Goal: Check status: Check status

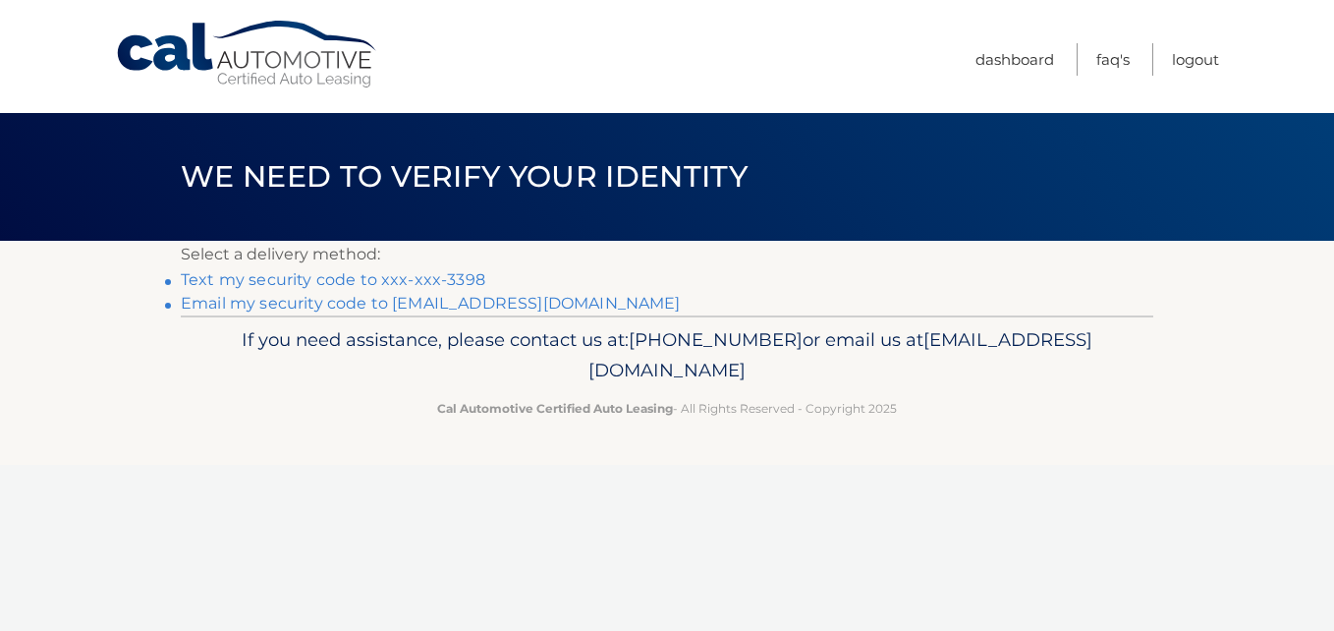
click at [341, 276] on link "Text my security code to xxx-xxx-3398" at bounding box center [333, 279] width 305 height 19
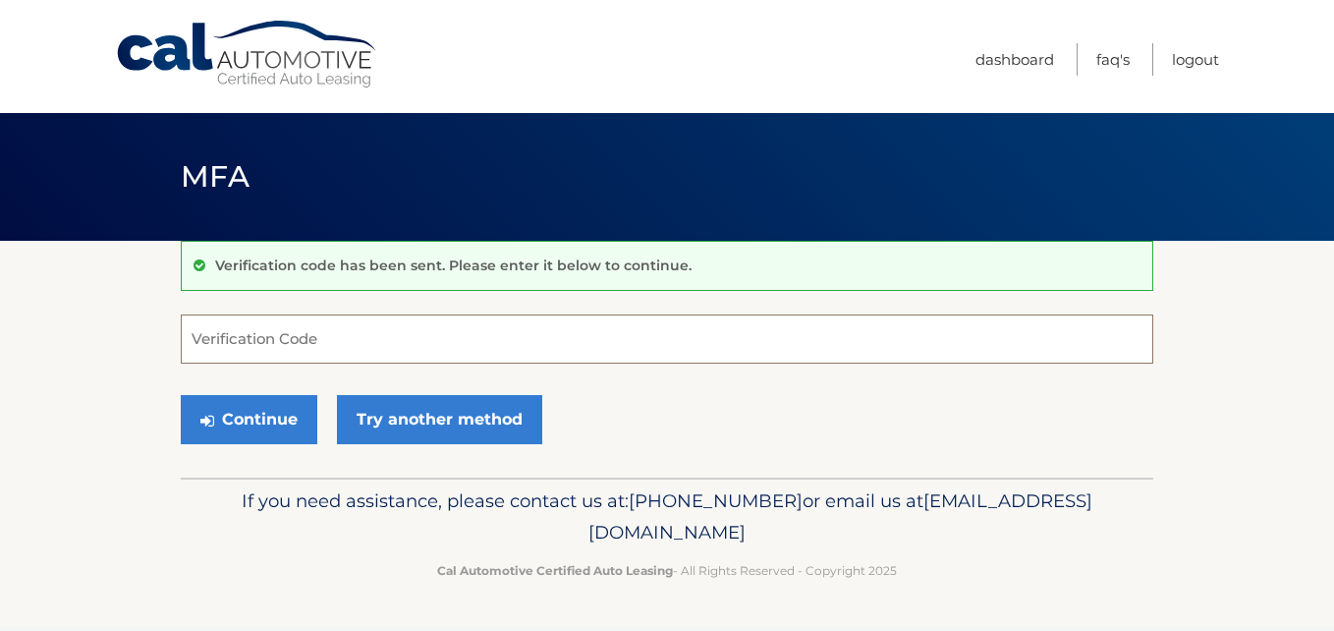
click at [319, 339] on input "Verification Code" at bounding box center [667, 338] width 973 height 49
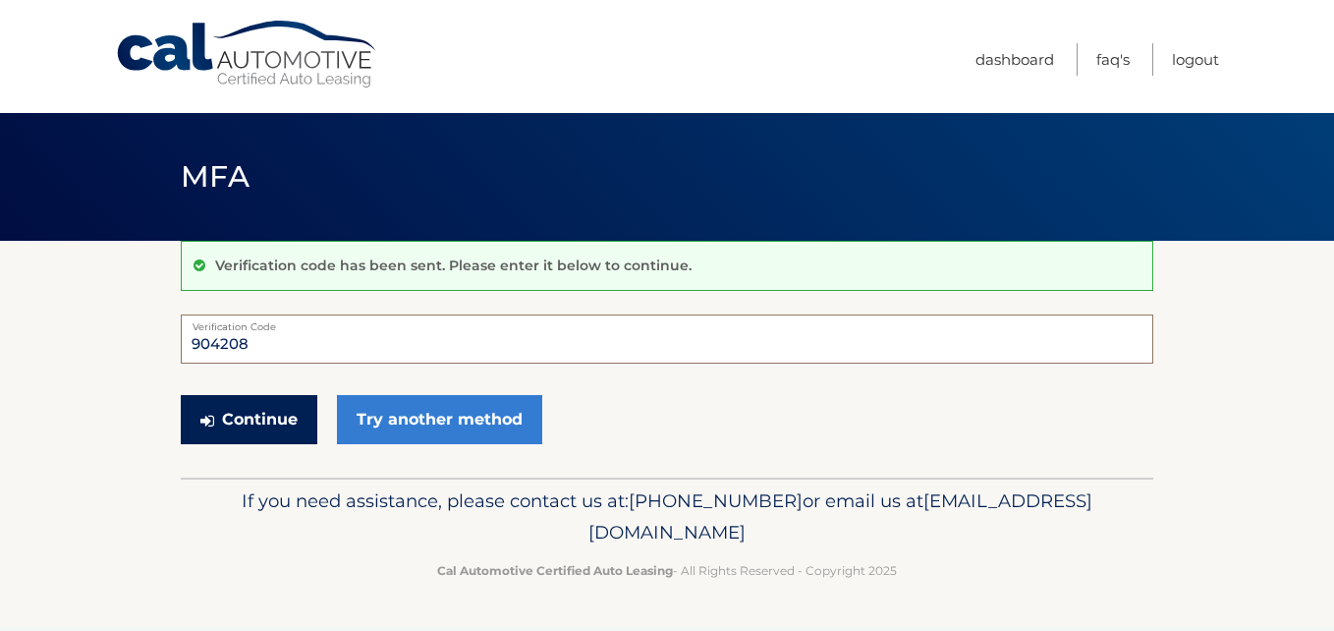
type input "904208"
click at [270, 421] on button "Continue" at bounding box center [249, 419] width 137 height 49
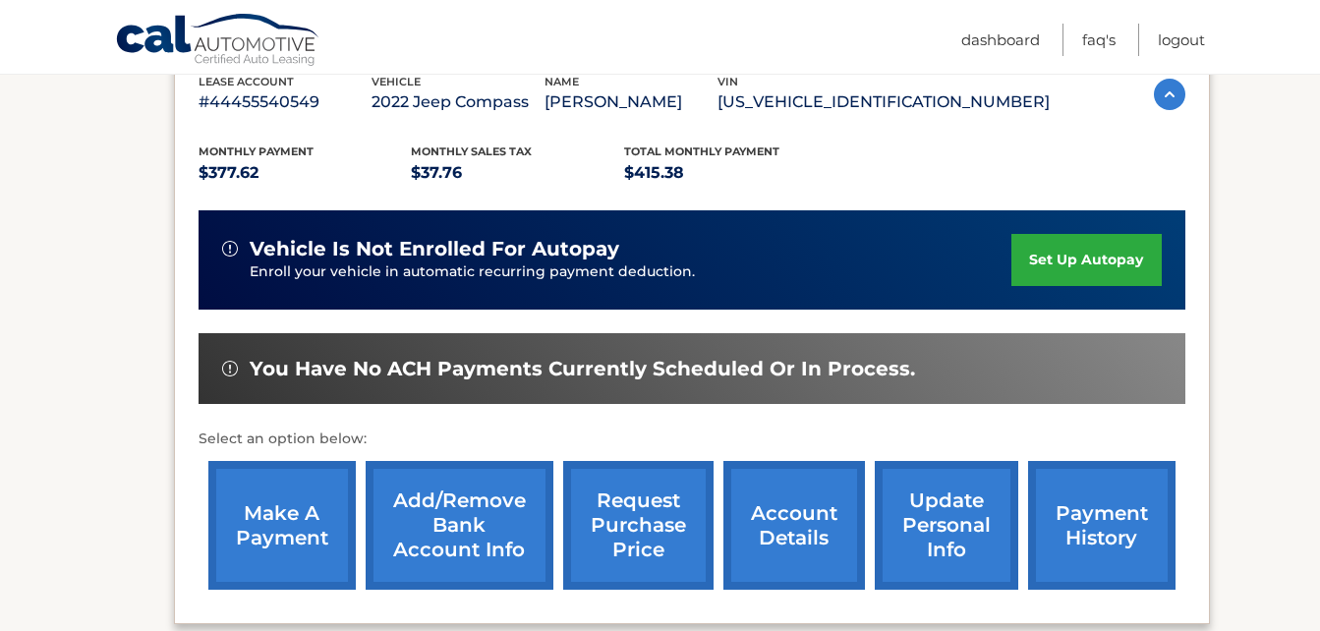
scroll to position [393, 0]
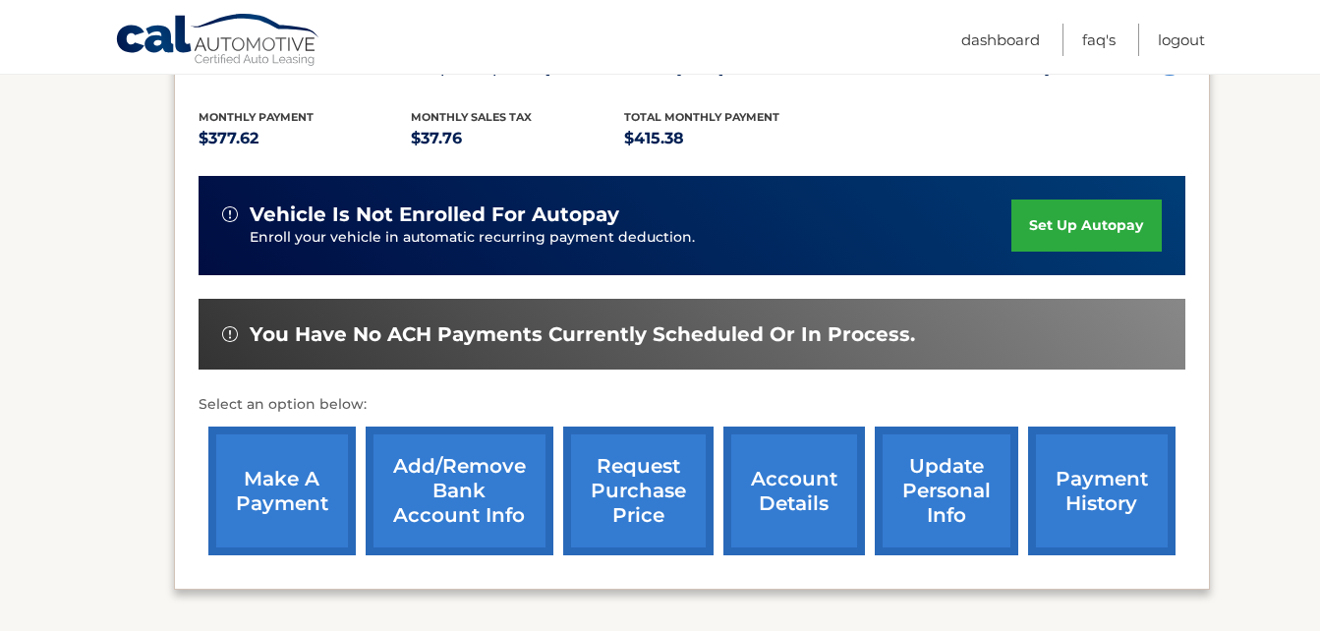
click at [811, 519] on link "account details" at bounding box center [793, 490] width 141 height 129
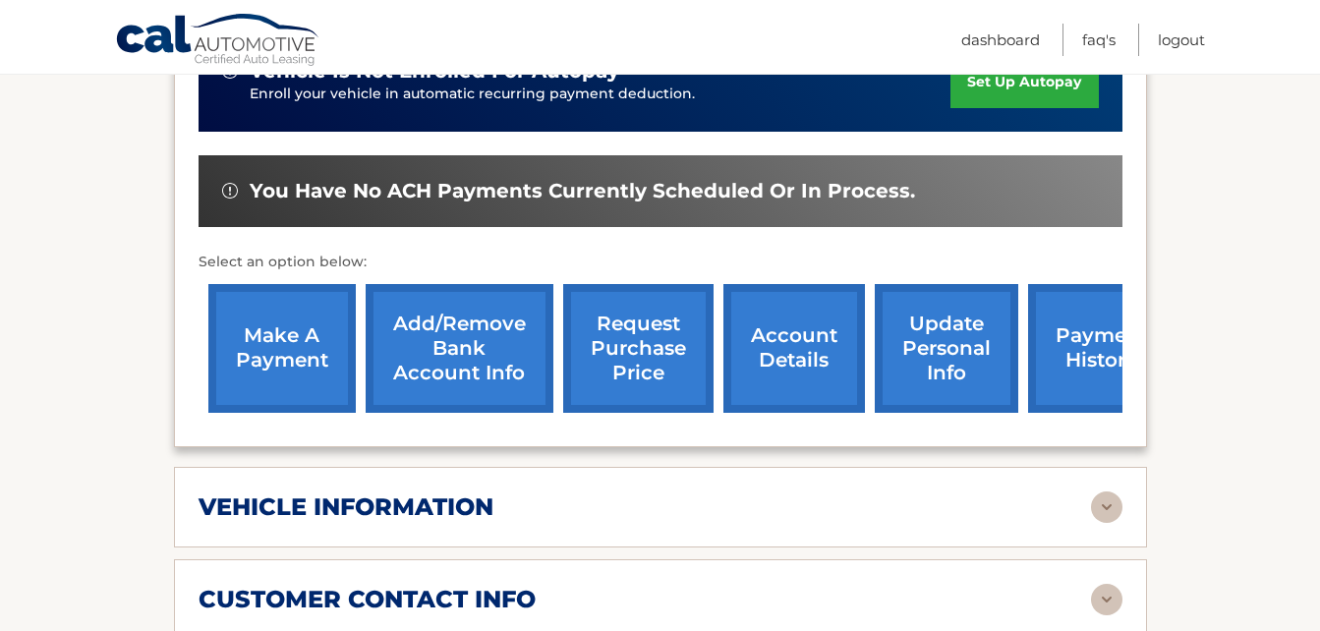
scroll to position [884, 0]
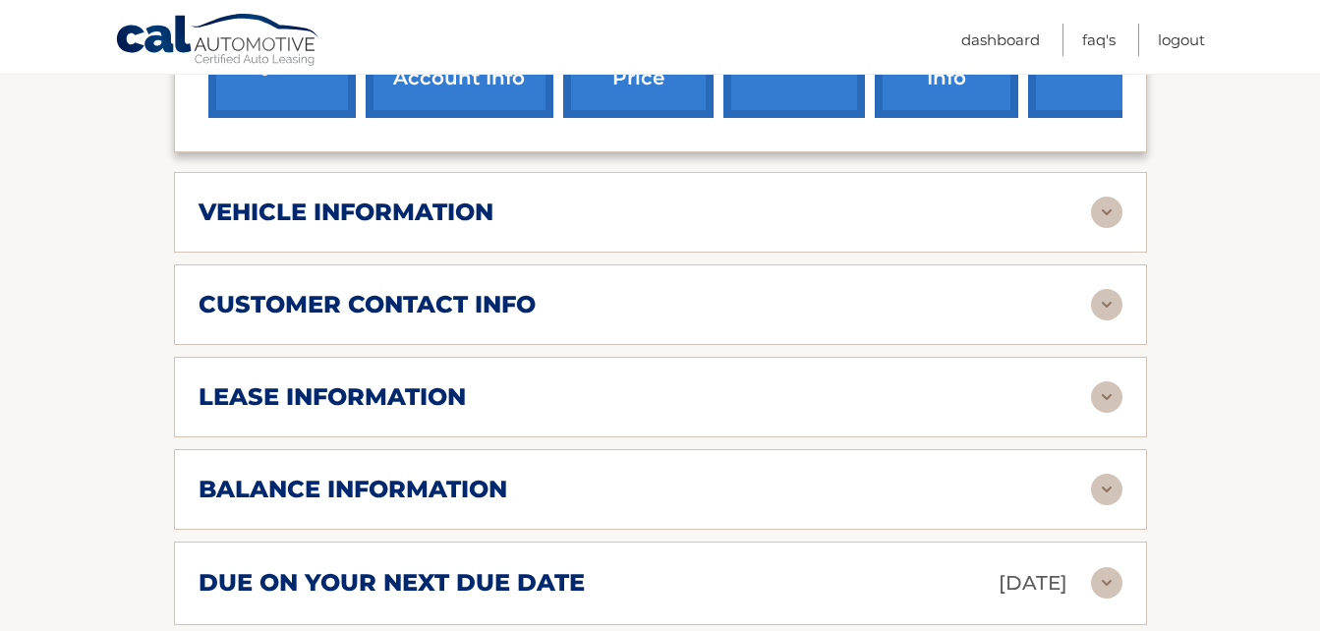
click at [1119, 381] on img at bounding box center [1106, 396] width 31 height 31
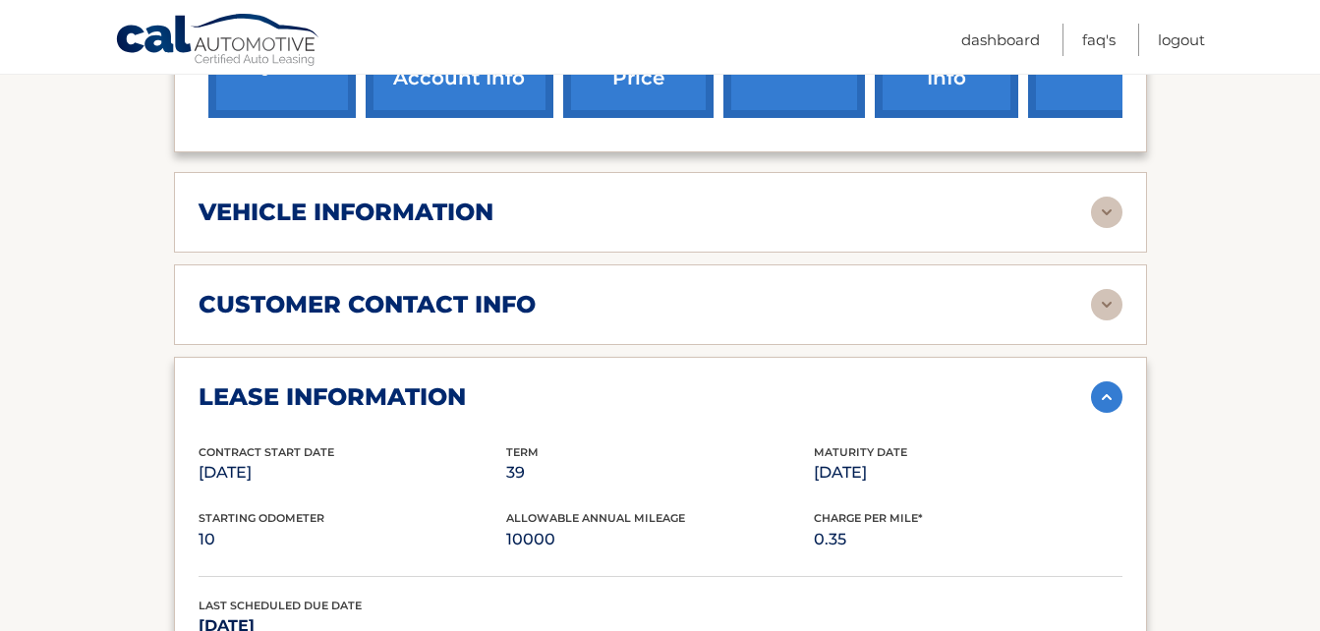
click at [1112, 197] on img at bounding box center [1106, 212] width 31 height 31
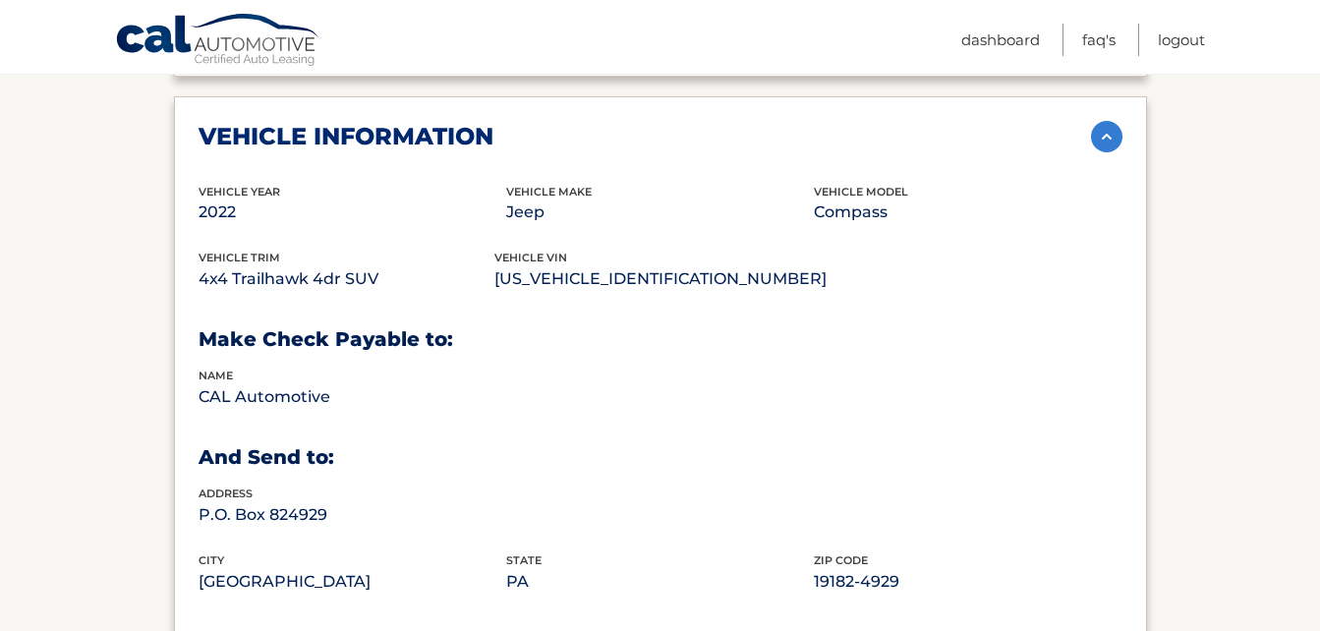
scroll to position [983, 0]
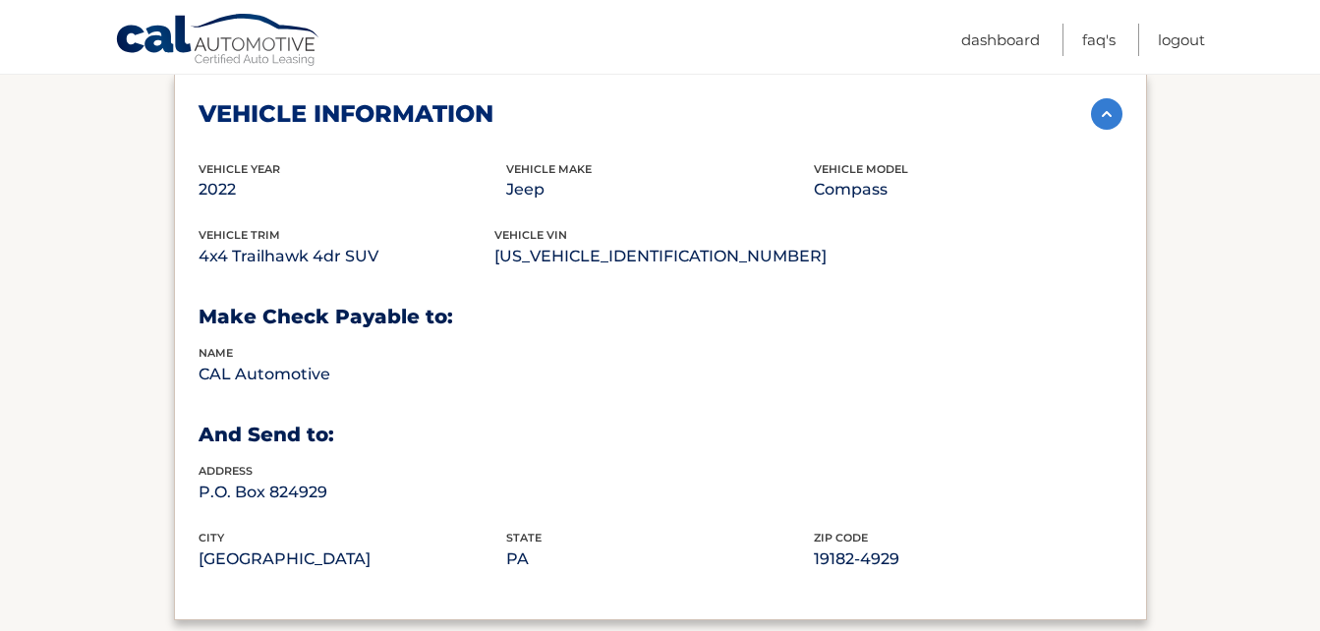
click at [1100, 98] on img at bounding box center [1106, 113] width 31 height 31
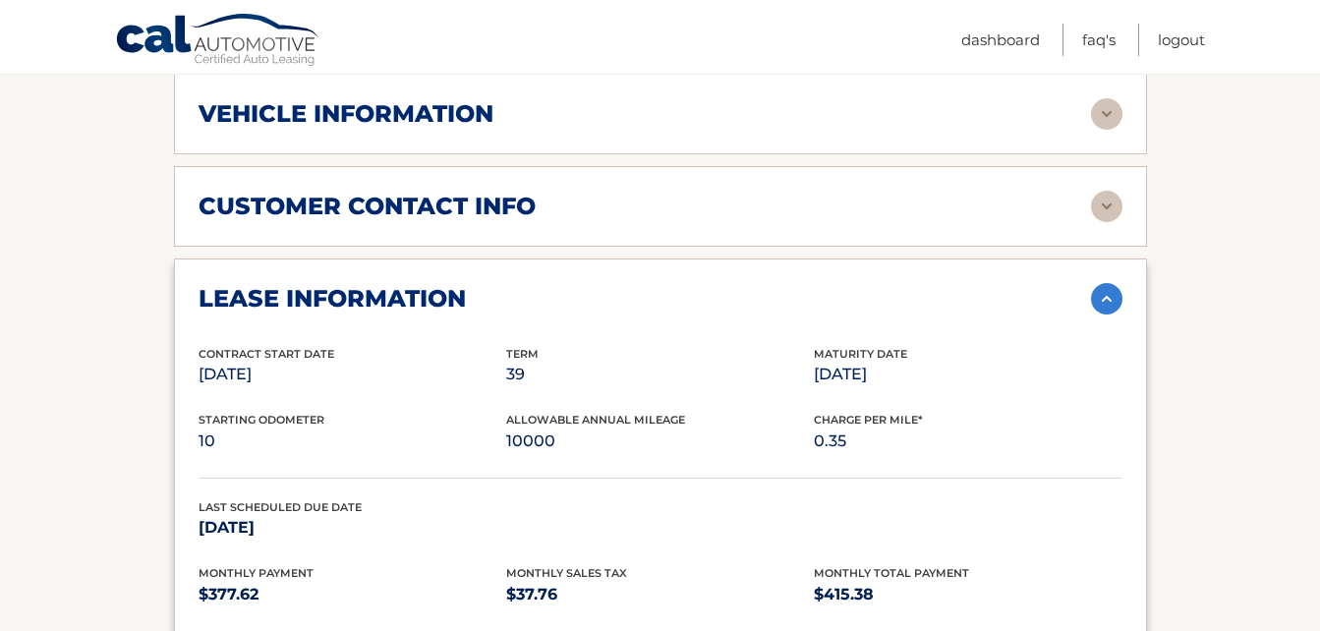
click at [1099, 191] on img at bounding box center [1106, 206] width 31 height 31
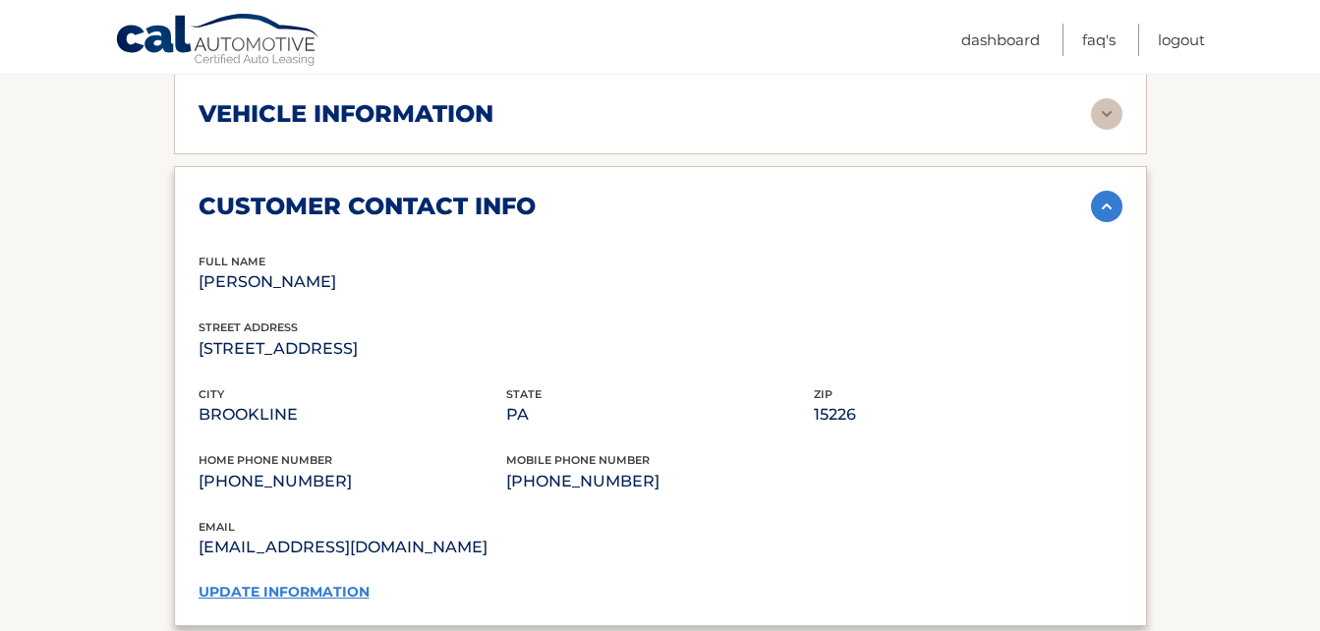
click at [1100, 191] on img at bounding box center [1106, 206] width 31 height 31
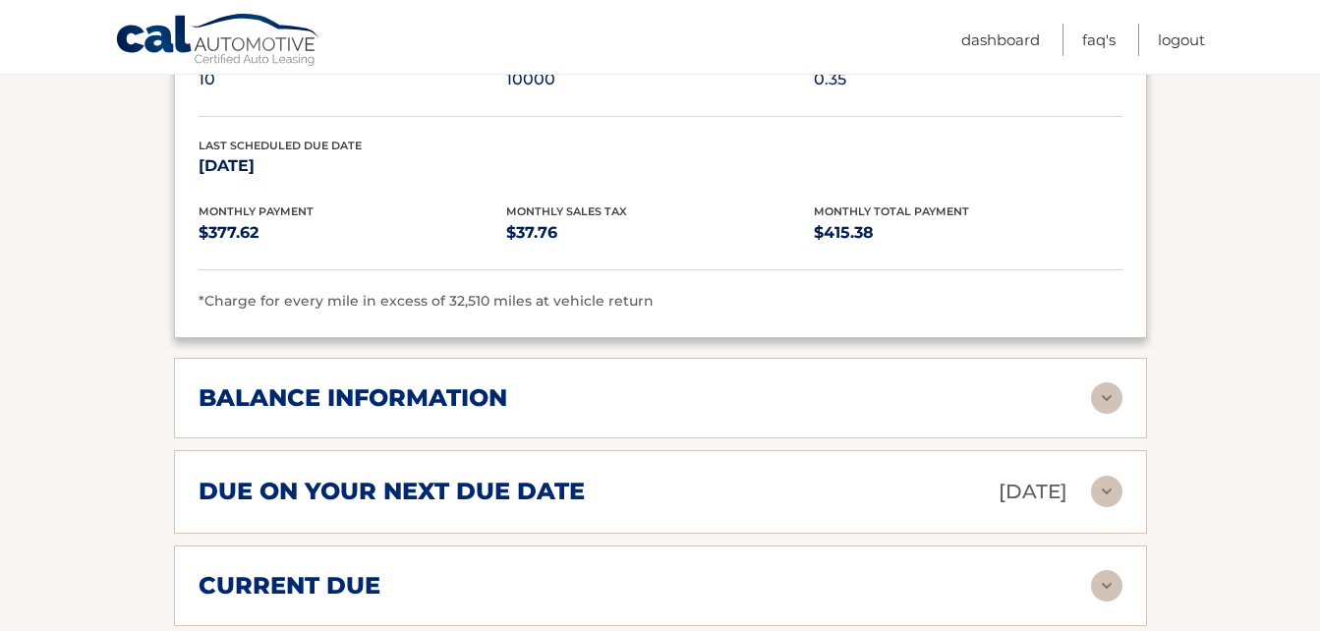
scroll to position [1376, 0]
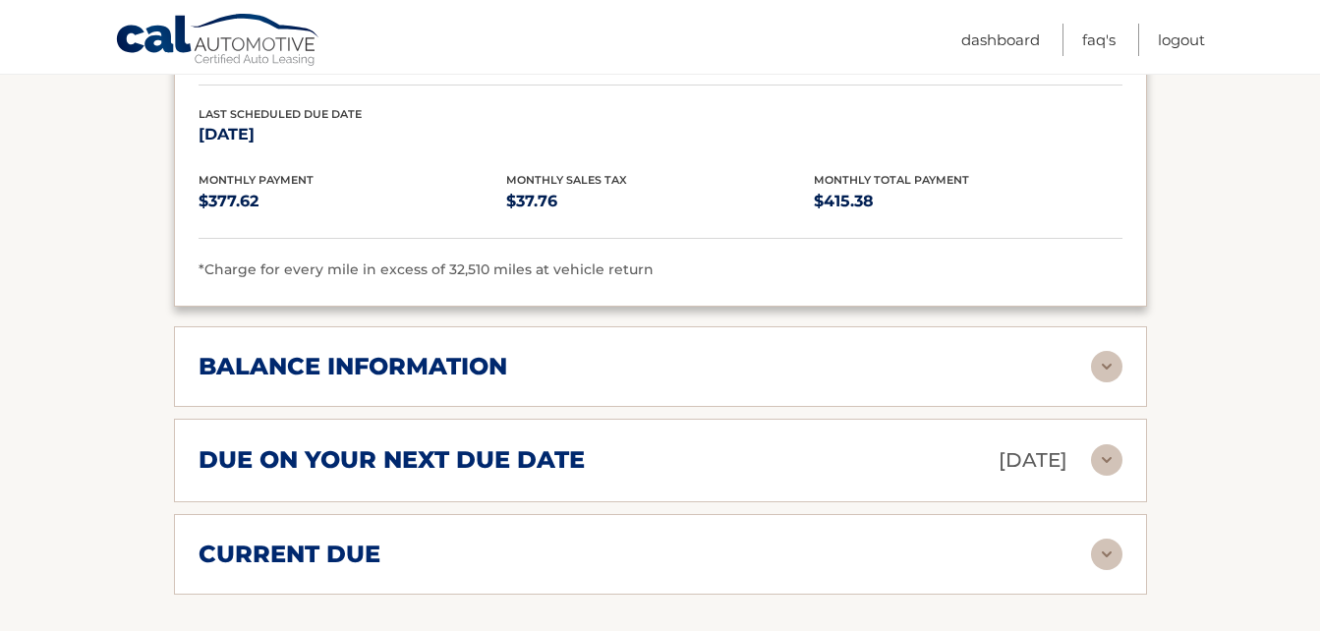
click at [1108, 351] on img at bounding box center [1106, 366] width 31 height 31
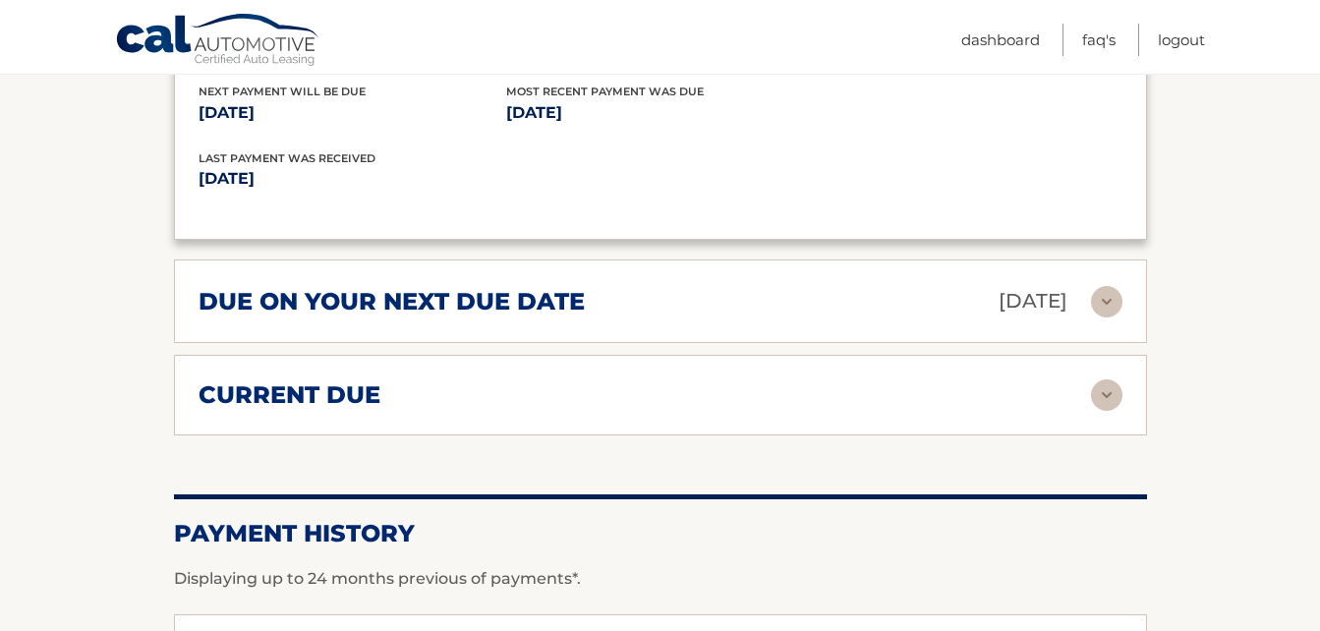
scroll to position [1769, 0]
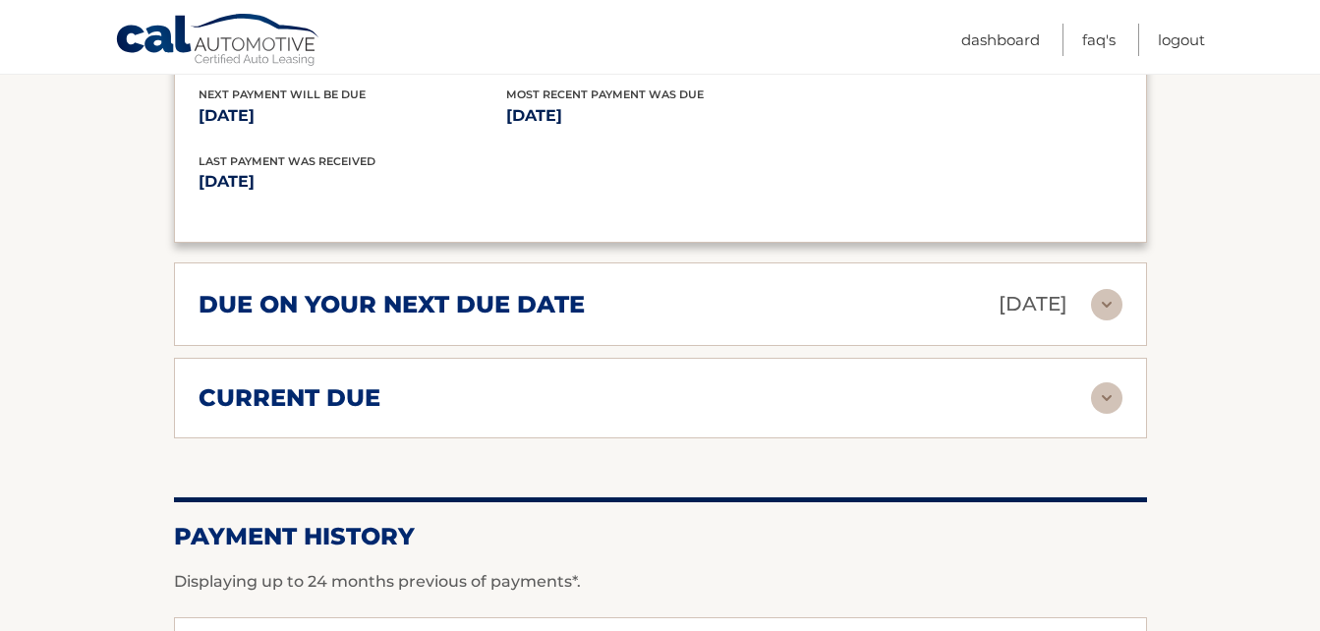
click at [1088, 287] on div "due on your next due date [DATE]" at bounding box center [644, 304] width 892 height 34
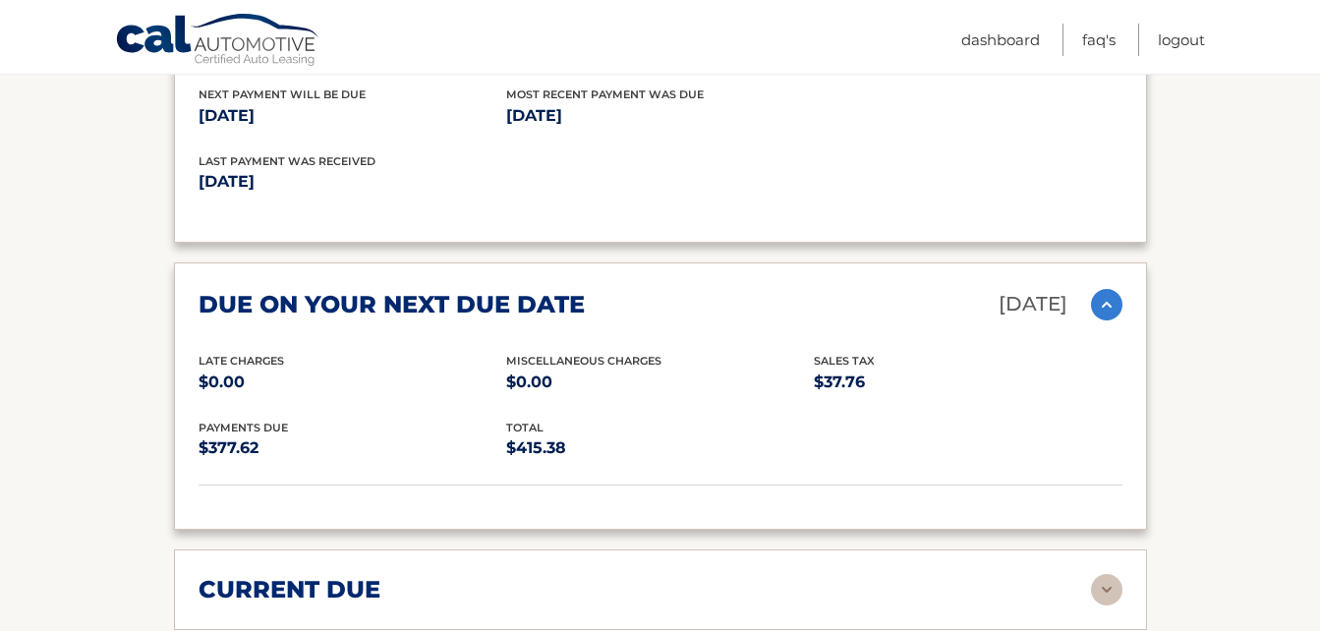
click at [1121, 289] on img at bounding box center [1106, 304] width 31 height 31
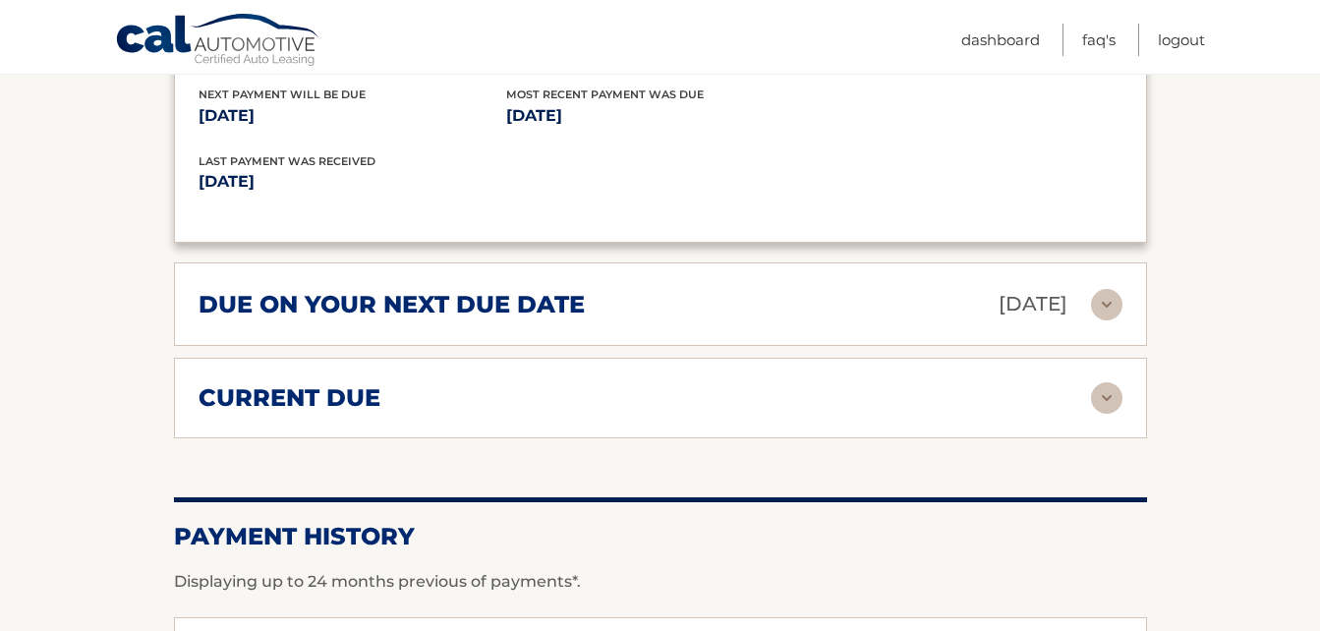
click at [1116, 382] on img at bounding box center [1106, 397] width 31 height 31
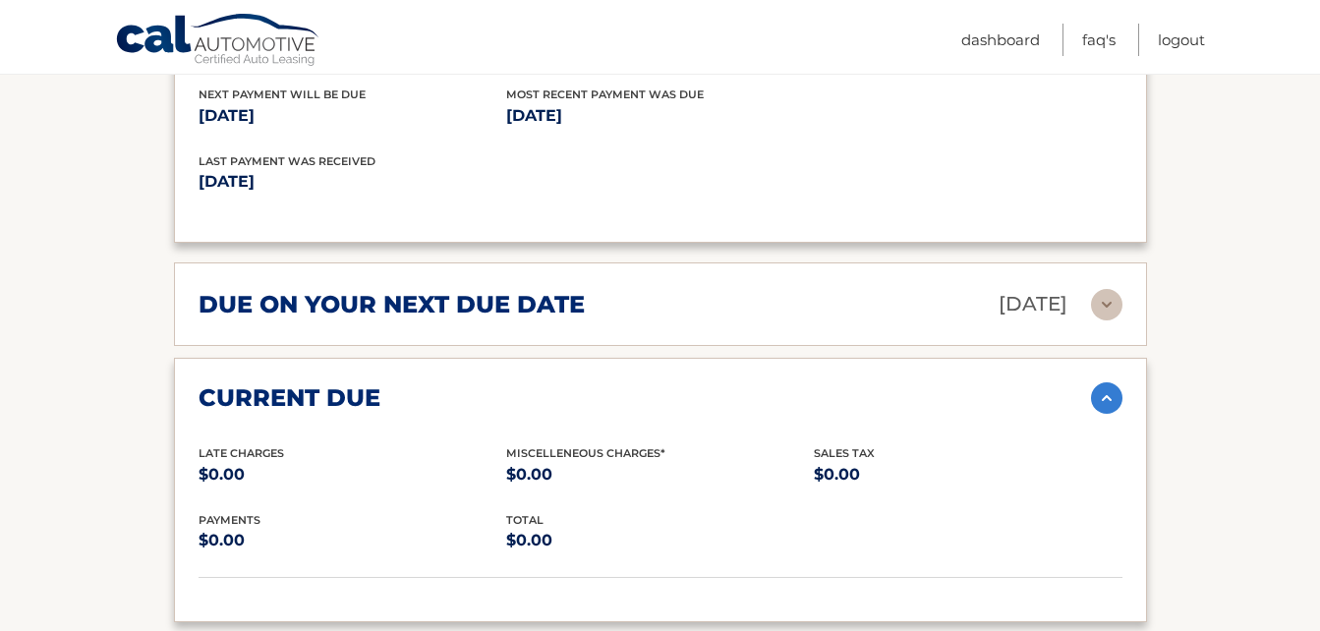
click at [1116, 382] on img at bounding box center [1106, 397] width 31 height 31
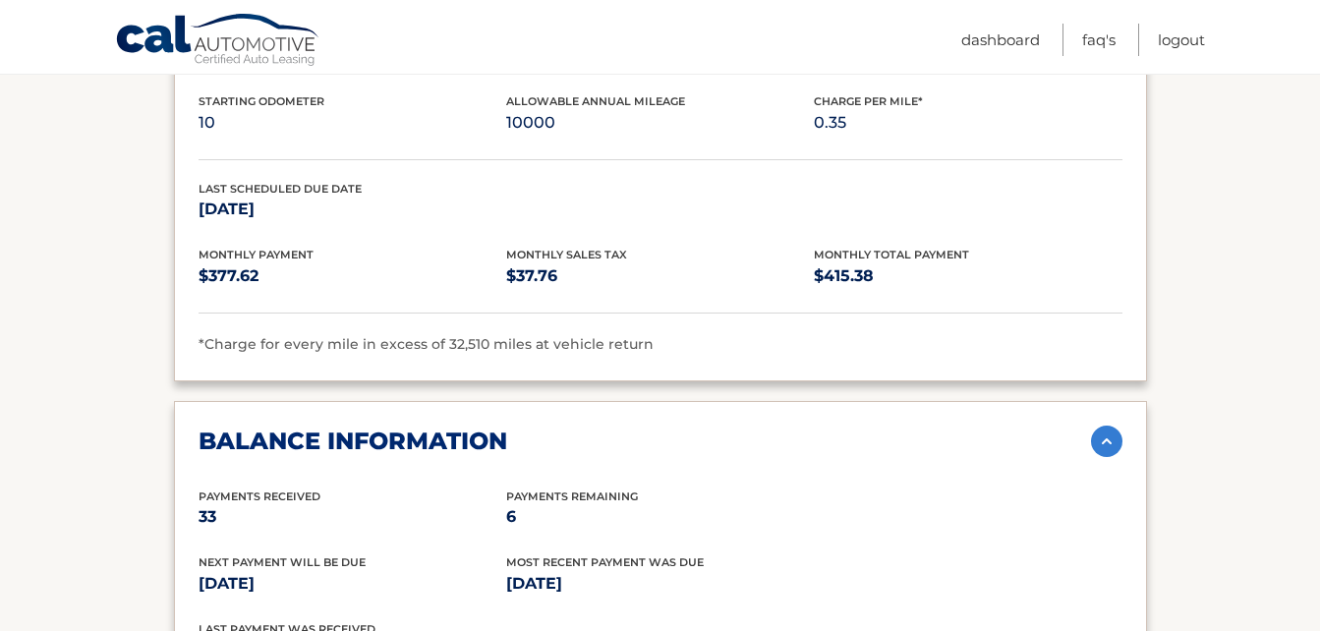
scroll to position [1572, 0]
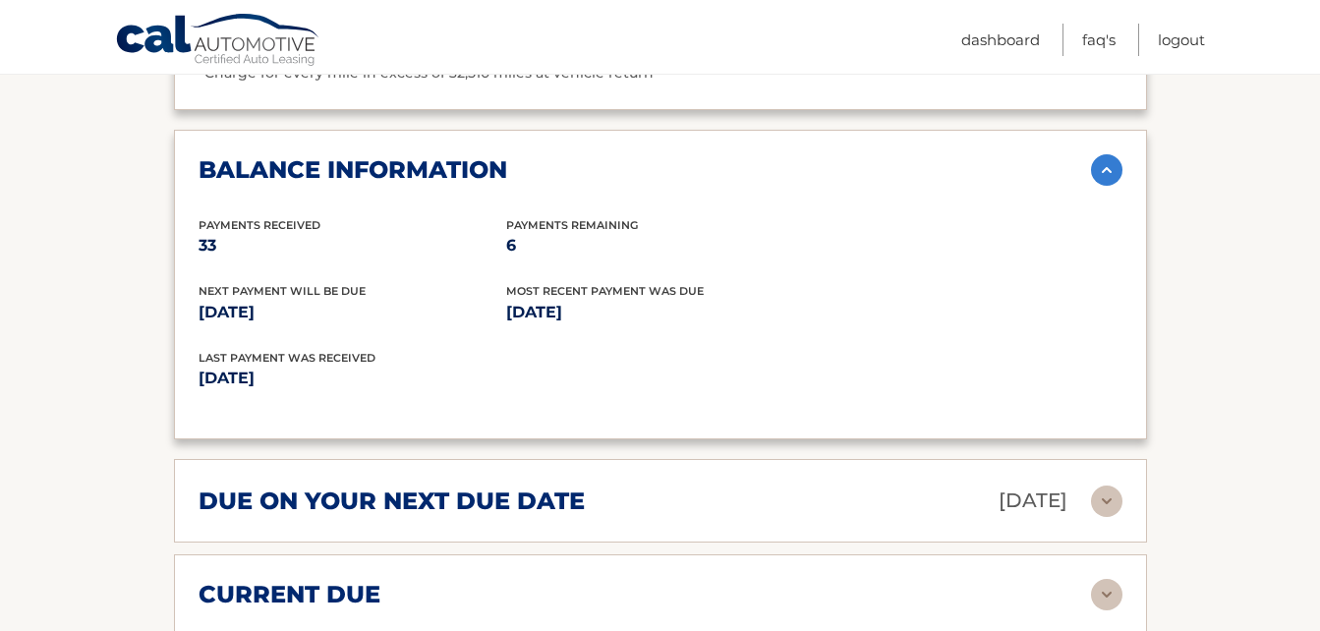
click at [1117, 154] on img at bounding box center [1106, 169] width 31 height 31
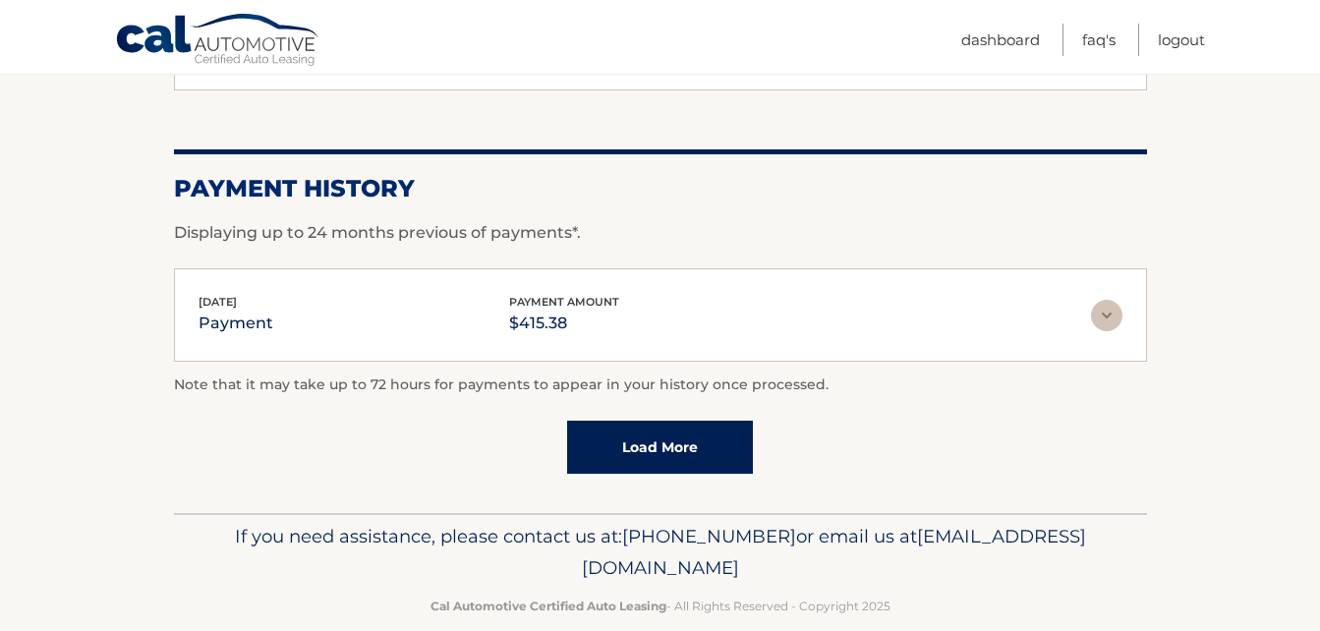
scroll to position [1883, 0]
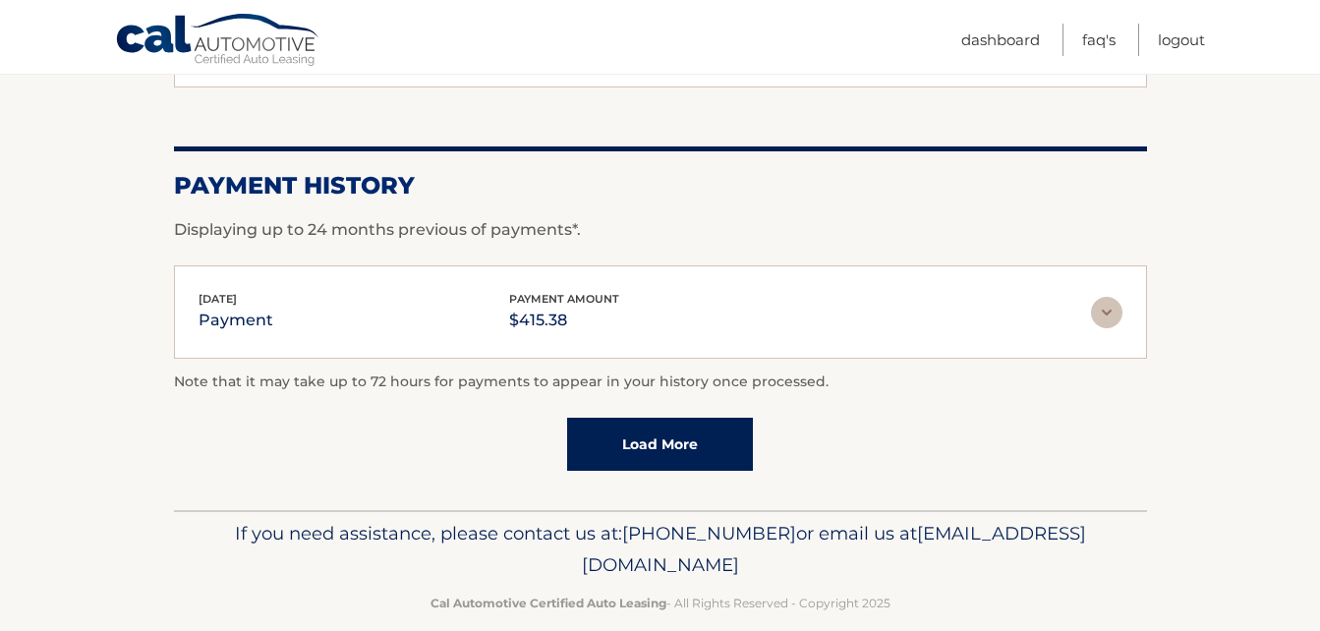
click at [1105, 297] on img at bounding box center [1106, 312] width 31 height 31
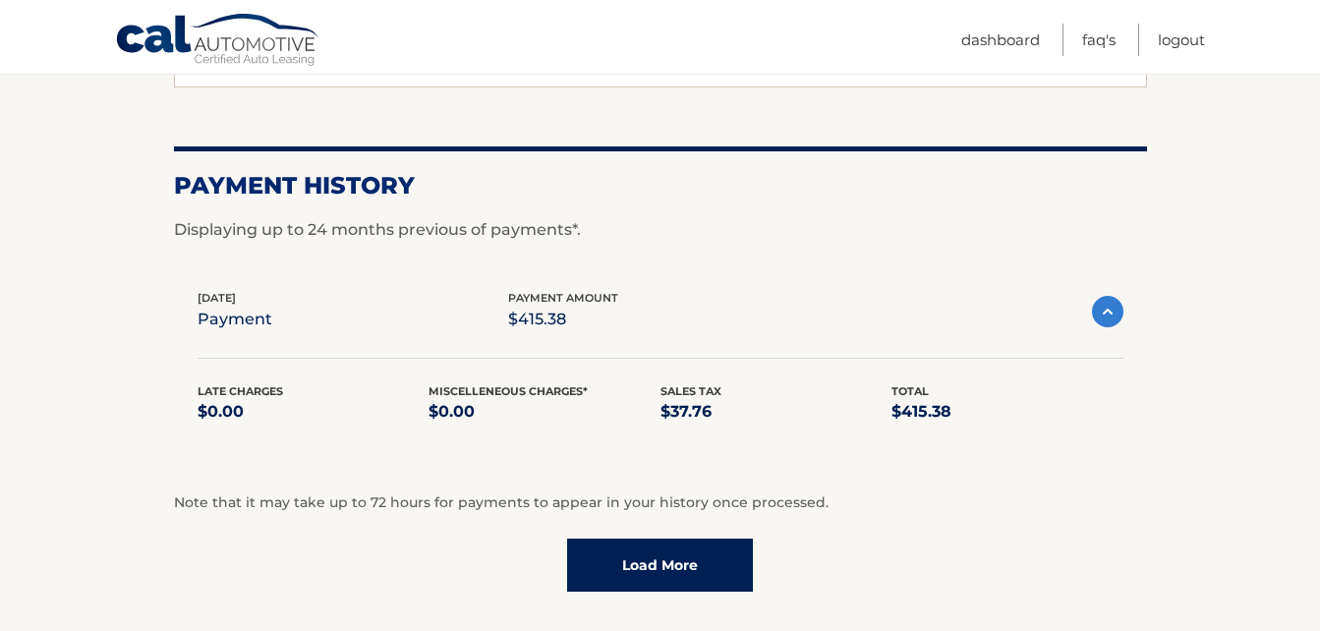
click at [1105, 296] on img at bounding box center [1107, 311] width 31 height 31
